Goal: Transaction & Acquisition: Purchase product/service

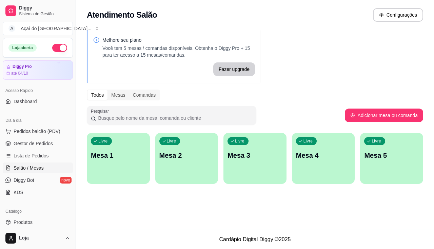
scroll to position [36, 0]
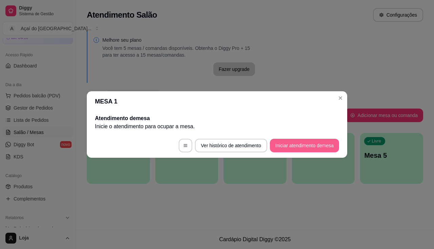
click at [291, 147] on button "Iniciar atendimento de mesa" at bounding box center [304, 146] width 69 height 14
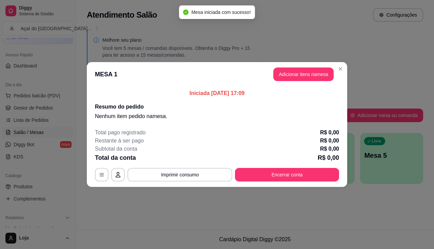
click at [301, 81] on header "MESA 1 Adicionar itens na mesa" at bounding box center [217, 74] width 260 height 24
click at [301, 73] on button "Adicionar itens na mesa" at bounding box center [303, 74] width 60 height 14
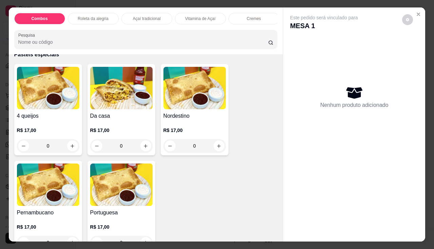
scroll to position [1322, 0]
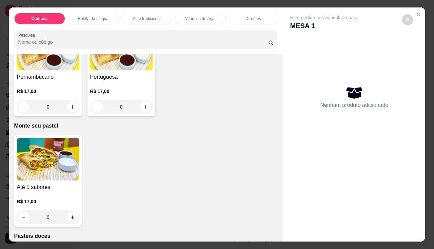
click at [44, 187] on h4 "Até 5 sabores" at bounding box center [48, 187] width 62 height 8
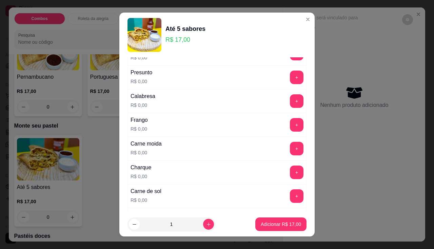
scroll to position [169, 0]
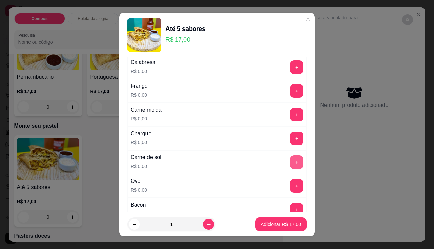
click at [290, 163] on button "+" at bounding box center [297, 162] width 14 height 14
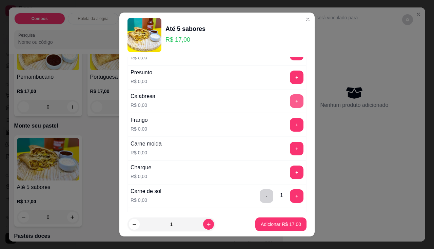
click at [290, 103] on button "+" at bounding box center [297, 101] width 14 height 14
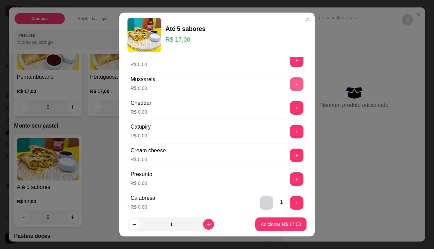
scroll to position [0, 0]
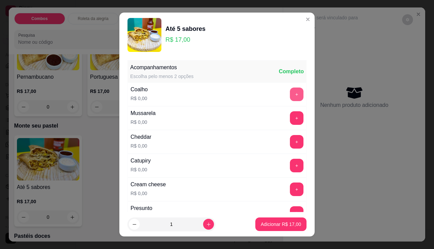
click at [290, 90] on button "+" at bounding box center [297, 94] width 14 height 14
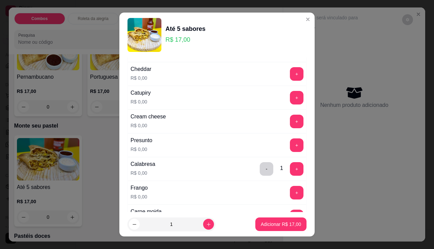
scroll to position [102, 0]
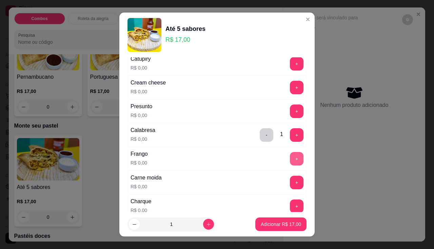
click at [290, 162] on button "+" at bounding box center [297, 159] width 14 height 14
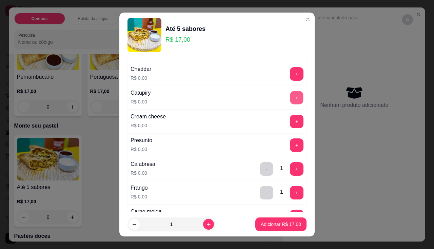
click at [290, 98] on button "+" at bounding box center [296, 97] width 13 height 13
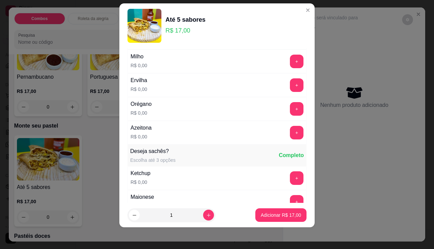
scroll to position [334, 0]
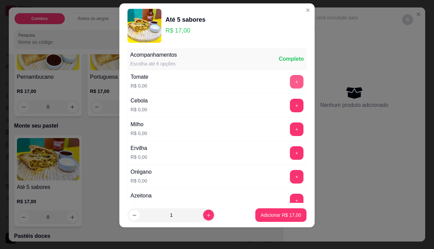
click at [290, 83] on button "+" at bounding box center [297, 82] width 14 height 14
click at [290, 128] on button "+" at bounding box center [296, 128] width 13 height 13
click at [290, 147] on button "+" at bounding box center [297, 153] width 14 height 14
click at [260, 152] on button "-" at bounding box center [267, 153] width 14 height 14
click at [290, 176] on button "+" at bounding box center [297, 177] width 14 height 14
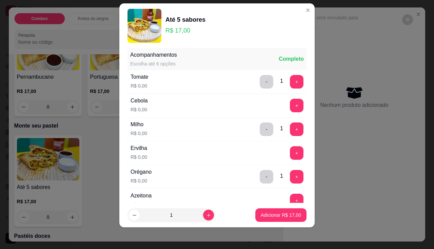
scroll to position [367, 0]
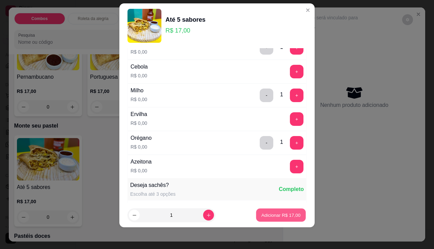
click at [277, 210] on button "Adicionar R$ 17,00" at bounding box center [281, 214] width 50 height 13
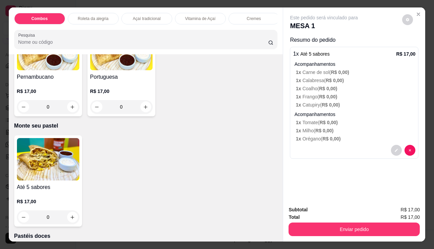
click at [34, 151] on img at bounding box center [48, 159] width 62 height 42
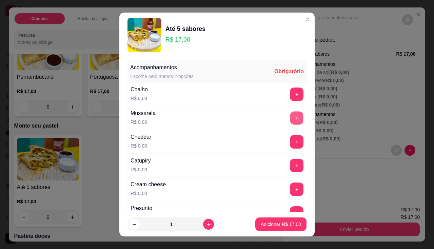
click at [290, 118] on button "+" at bounding box center [296, 117] width 13 height 13
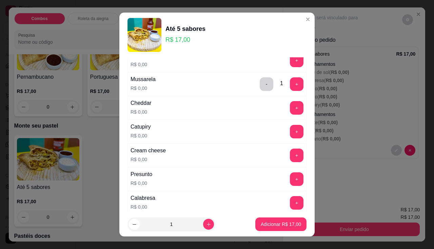
scroll to position [68, 0]
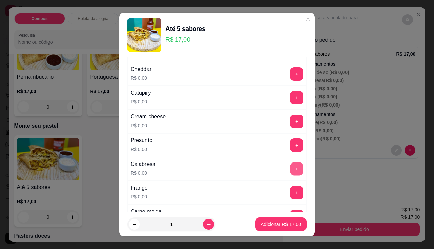
click at [290, 169] on button "+" at bounding box center [296, 168] width 13 height 13
click at [290, 196] on button "+" at bounding box center [297, 193] width 14 height 14
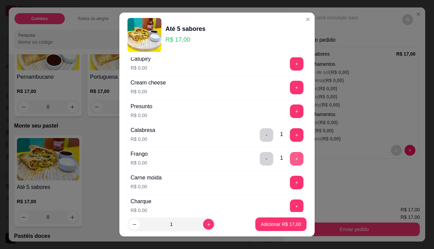
scroll to position [136, 0]
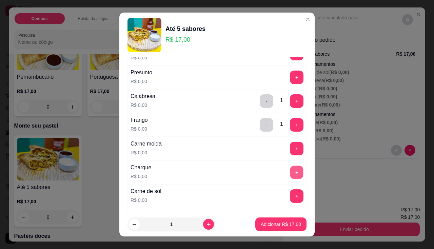
click at [290, 167] on button "+" at bounding box center [296, 171] width 13 height 13
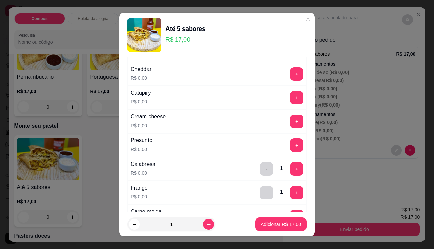
scroll to position [34, 0]
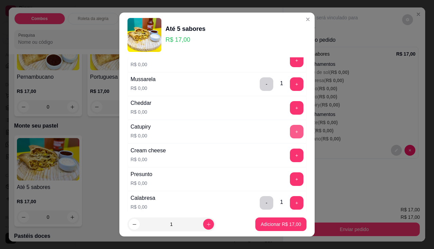
click at [290, 133] on button "+" at bounding box center [297, 132] width 14 height 14
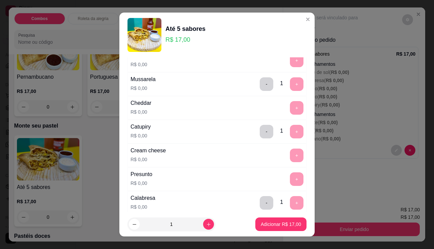
scroll to position [9, 0]
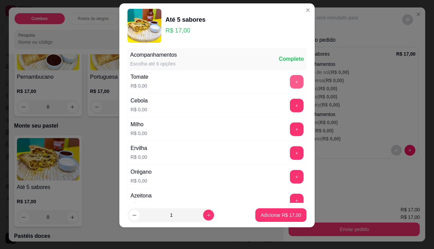
click at [290, 81] on button "+" at bounding box center [297, 82] width 14 height 14
click at [290, 106] on button "+" at bounding box center [297, 106] width 14 height 14
click at [290, 124] on button "+" at bounding box center [296, 128] width 13 height 13
click at [290, 151] on button "+" at bounding box center [297, 153] width 14 height 14
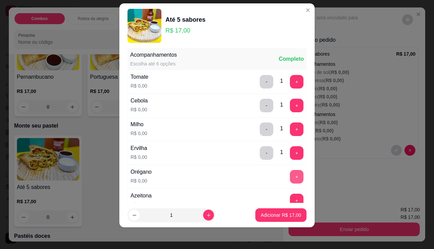
click at [290, 170] on button "+" at bounding box center [297, 177] width 14 height 14
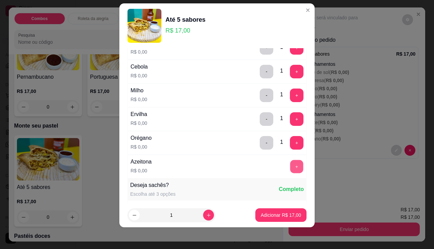
click at [290, 167] on button "+" at bounding box center [296, 166] width 13 height 13
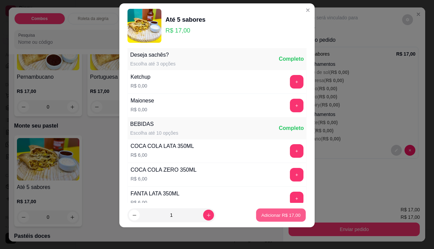
click at [274, 213] on p "Adicionar R$ 17,00" at bounding box center [280, 215] width 39 height 6
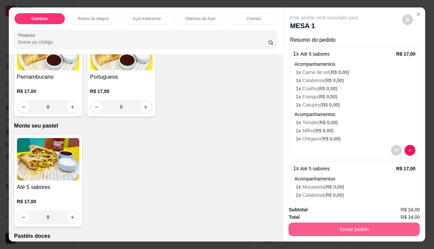
click at [312, 231] on button "Enviar pedido" at bounding box center [353, 229] width 131 height 14
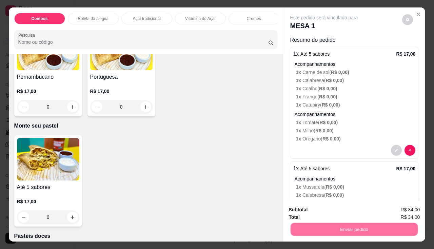
click at [312, 211] on button "Não registrar e enviar pedido" at bounding box center [332, 210] width 68 height 13
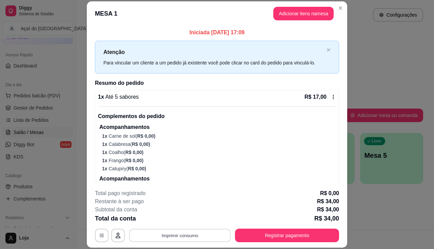
click at [195, 231] on button "Imprimir consumo" at bounding box center [180, 235] width 102 height 13
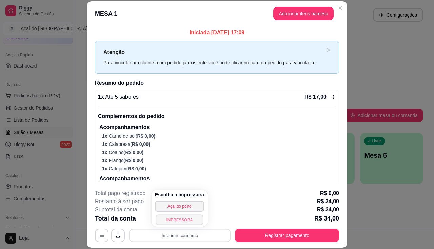
click at [192, 220] on button "IMPRESSORA" at bounding box center [179, 219] width 47 height 11
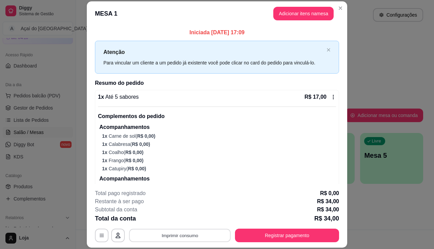
click at [191, 237] on button "Imprimir consumo" at bounding box center [180, 235] width 102 height 13
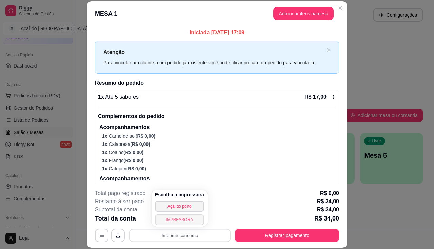
click at [191, 222] on button "IMPRESSORA" at bounding box center [179, 219] width 49 height 11
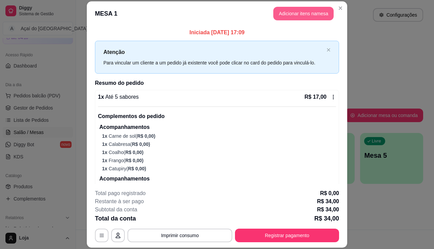
click at [317, 12] on button "Adicionar itens na mesa" at bounding box center [303, 14] width 60 height 14
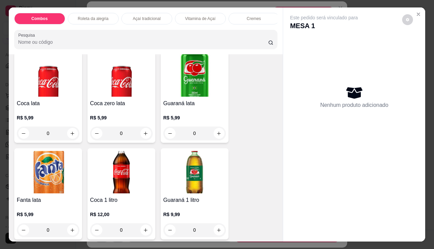
scroll to position [2034, 0]
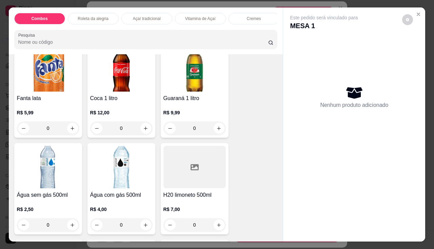
click at [170, 102] on h4 "Guaraná 1 litro" at bounding box center [194, 98] width 62 height 8
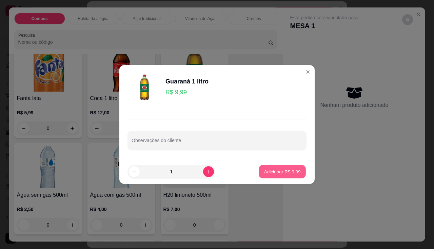
click at [274, 167] on button "Adicionar R$ 9,99" at bounding box center [282, 171] width 47 height 13
type input "1"
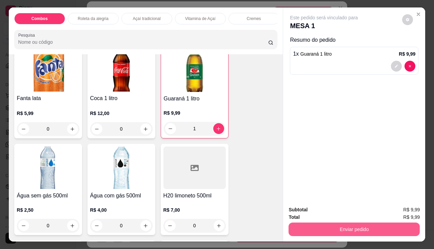
click at [310, 232] on button "Enviar pedido" at bounding box center [353, 229] width 131 height 14
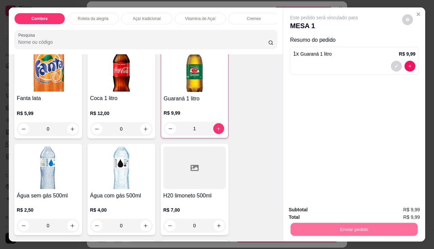
click at [311, 214] on button "Não registrar e enviar pedido" at bounding box center [332, 210] width 68 height 13
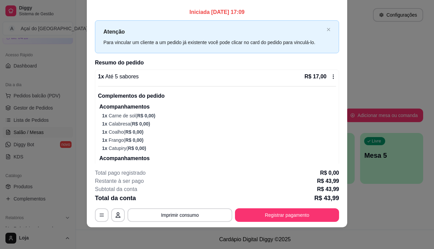
scroll to position [0, 0]
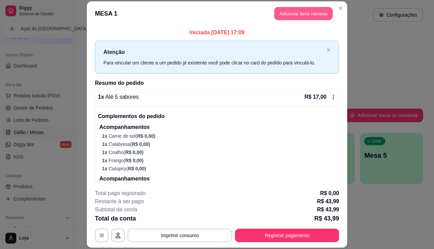
click at [303, 12] on button "Adicionar itens na mesa" at bounding box center [303, 13] width 58 height 13
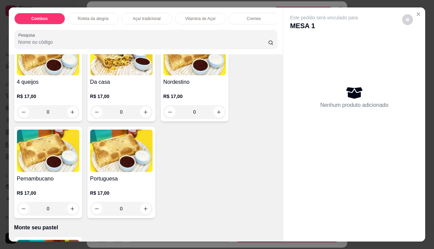
scroll to position [1356, 0]
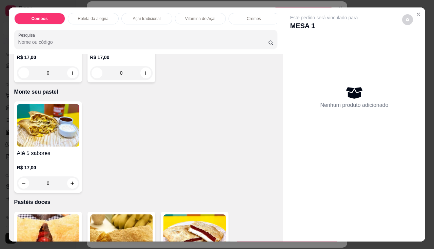
click at [56, 150] on div "Até 5 sabores R$ 17,00 0" at bounding box center [48, 146] width 68 height 91
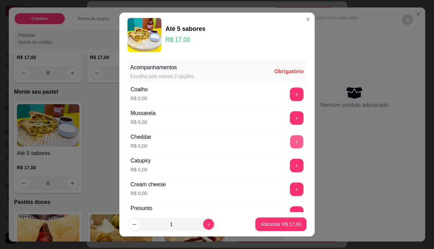
click at [290, 140] on button "+" at bounding box center [296, 141] width 13 height 13
click at [290, 113] on button "+" at bounding box center [296, 117] width 13 height 13
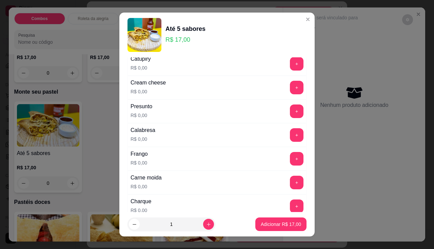
scroll to position [169, 0]
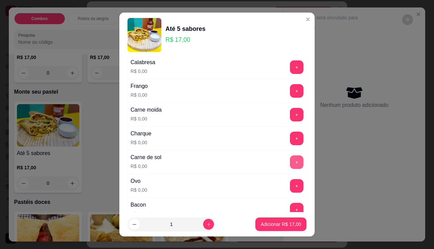
click at [290, 163] on button "+" at bounding box center [297, 162] width 14 height 14
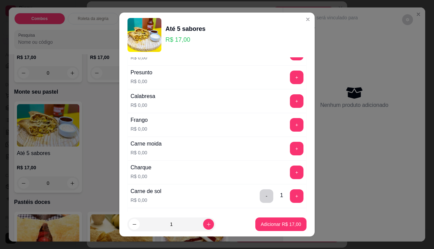
scroll to position [102, 0]
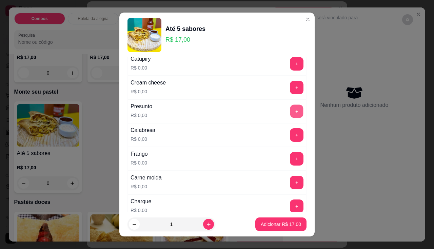
click at [290, 113] on button "+" at bounding box center [296, 110] width 13 height 13
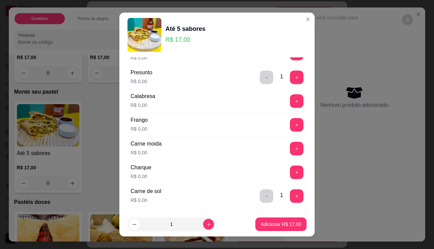
click at [287, 132] on div "Frango R$ 0,00 +" at bounding box center [216, 125] width 179 height 24
click at [290, 127] on button "+" at bounding box center [297, 125] width 14 height 14
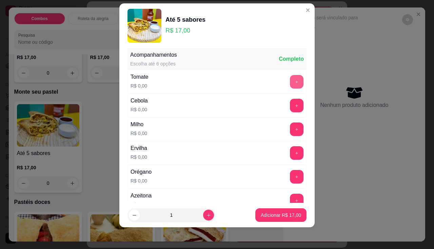
click at [290, 85] on button "+" at bounding box center [297, 82] width 14 height 14
click at [290, 103] on button "+" at bounding box center [297, 106] width 14 height 14
click at [290, 123] on button "+" at bounding box center [296, 128] width 13 height 13
click at [290, 149] on button "+" at bounding box center [297, 153] width 14 height 14
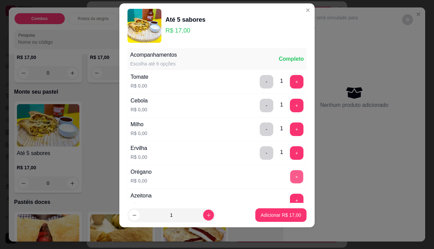
click at [290, 178] on button "+" at bounding box center [296, 176] width 13 height 13
click at [279, 211] on button "Adicionar R$ 17,00" at bounding box center [281, 214] width 50 height 13
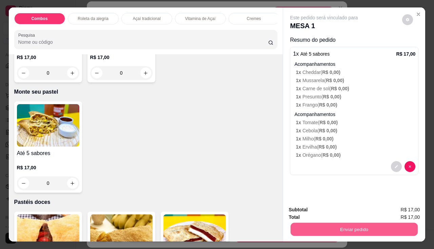
click at [315, 225] on button "Enviar pedido" at bounding box center [353, 229] width 127 height 13
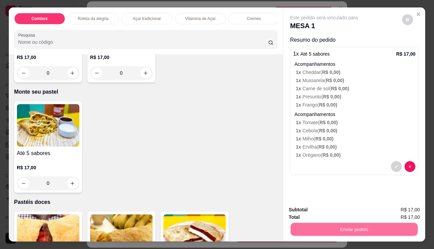
click at [317, 206] on button "Não registrar e enviar pedido" at bounding box center [332, 210] width 70 height 13
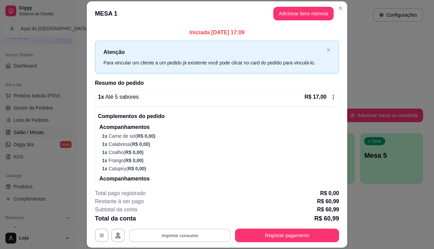
click at [190, 235] on button "Imprimir consumo" at bounding box center [180, 235] width 102 height 13
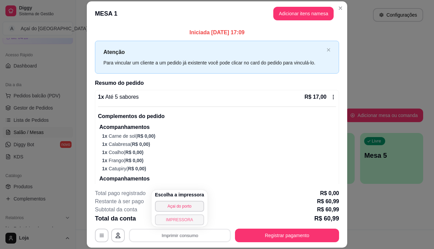
click at [189, 214] on div "Escolha a impressora Açai do porto IMPRESSORA" at bounding box center [180, 208] width 56 height 37
click at [189, 216] on button "IMPRESSORA" at bounding box center [179, 219] width 49 height 11
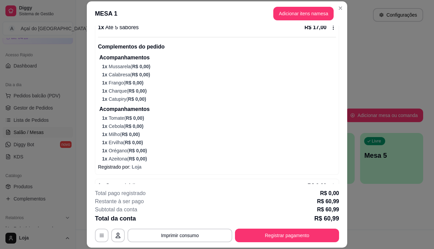
scroll to position [375, 0]
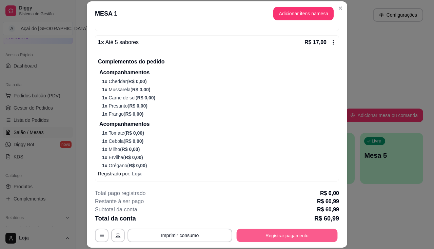
click at [287, 237] on button "Registrar pagamento" at bounding box center [287, 235] width 101 height 13
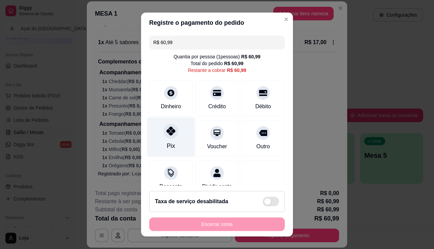
click at [169, 142] on div "Pix" at bounding box center [171, 145] width 8 height 9
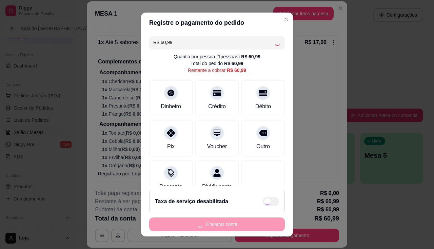
type input "R$ 0,00"
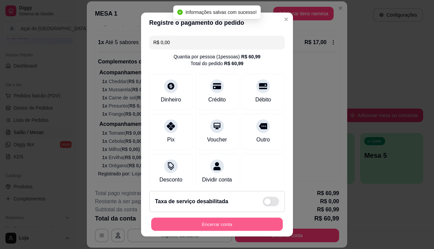
click at [229, 224] on button "Encerrar conta" at bounding box center [217, 224] width 132 height 13
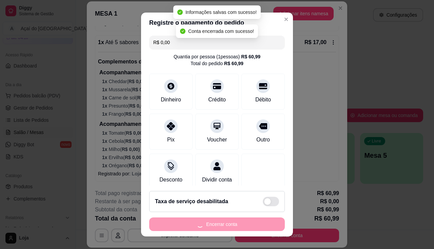
scroll to position [0, 0]
